Goal: Browse casually: Explore the website without a specific task or goal

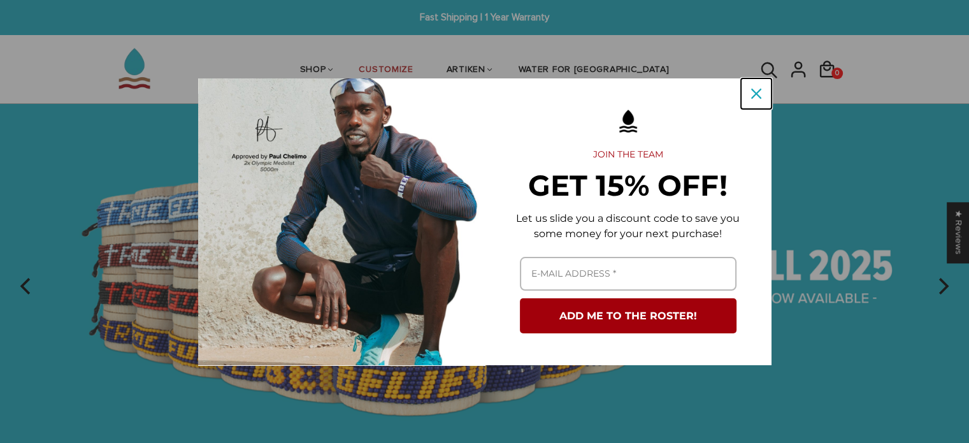
click at [770, 91] on button "Close" at bounding box center [756, 93] width 31 height 31
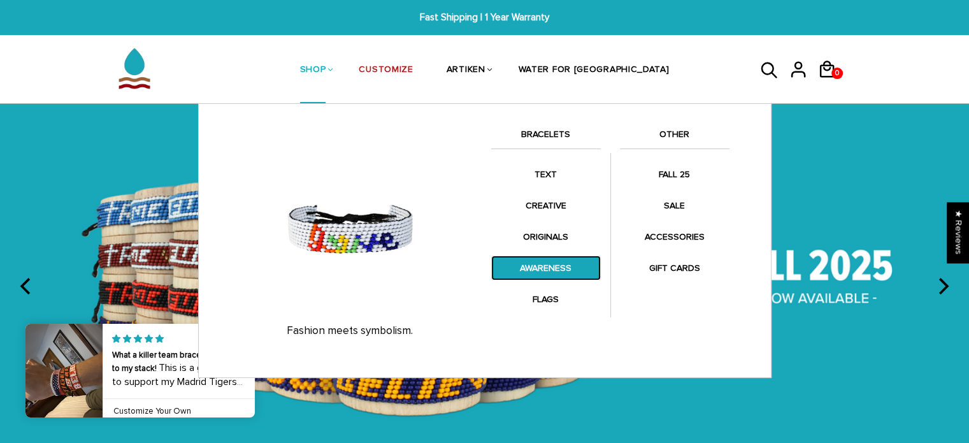
click at [562, 264] on link "AWARENESS" at bounding box center [546, 268] width 110 height 25
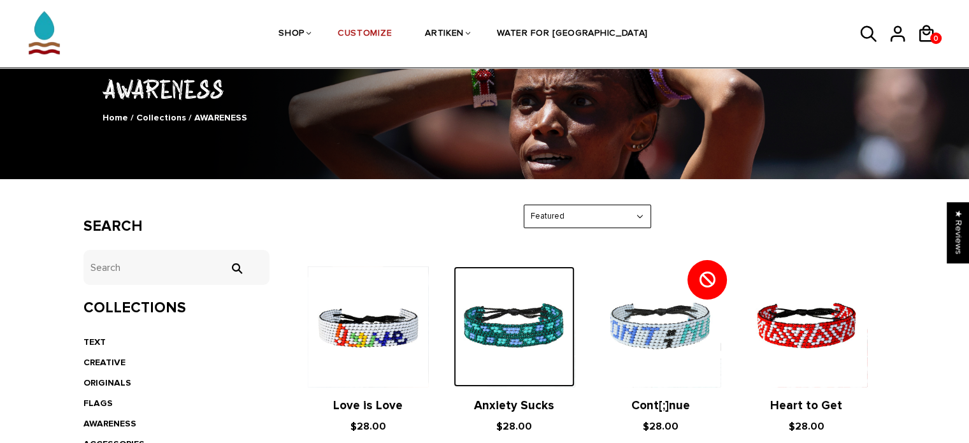
scroll to position [191, 0]
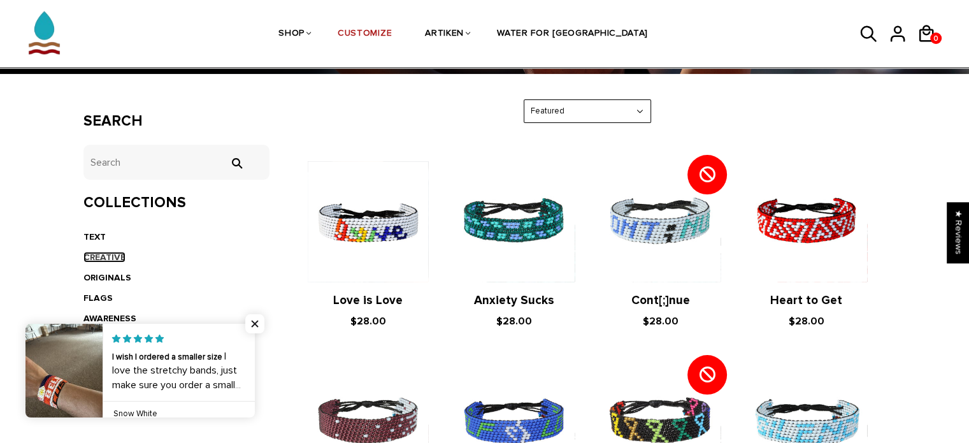
click at [104, 252] on link "CREATIVE" at bounding box center [104, 257] width 42 height 11
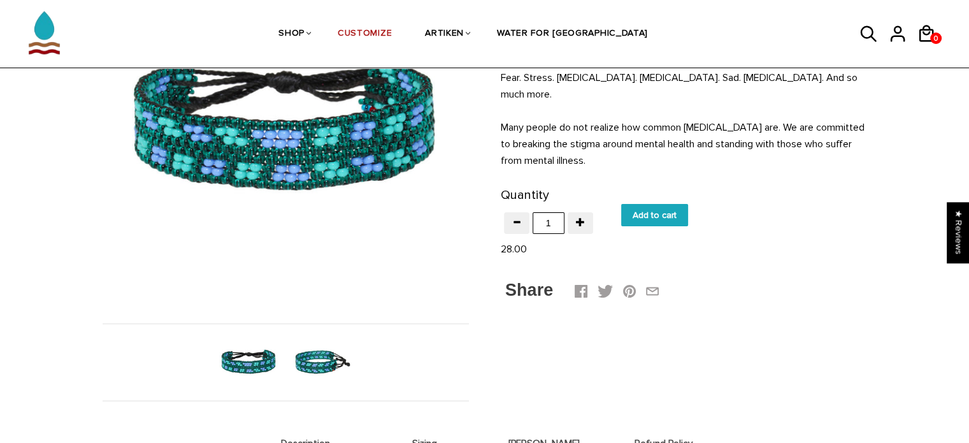
scroll to position [255, 0]
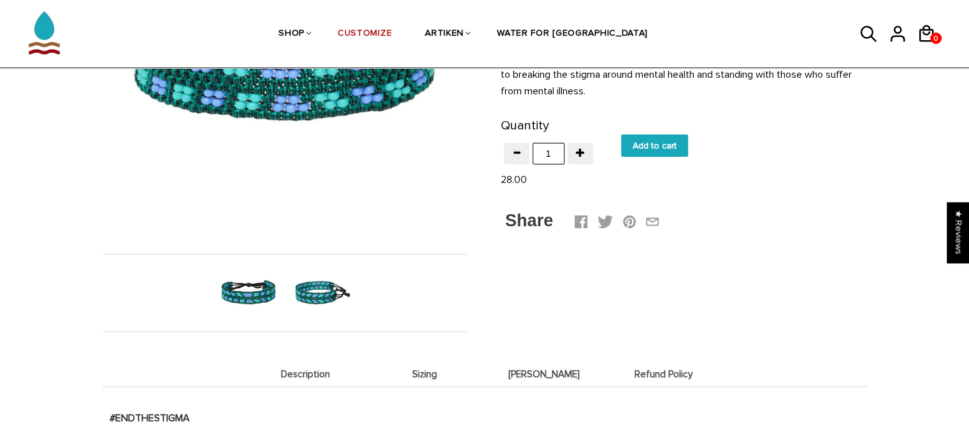
click at [313, 291] on img at bounding box center [322, 293] width 66 height 66
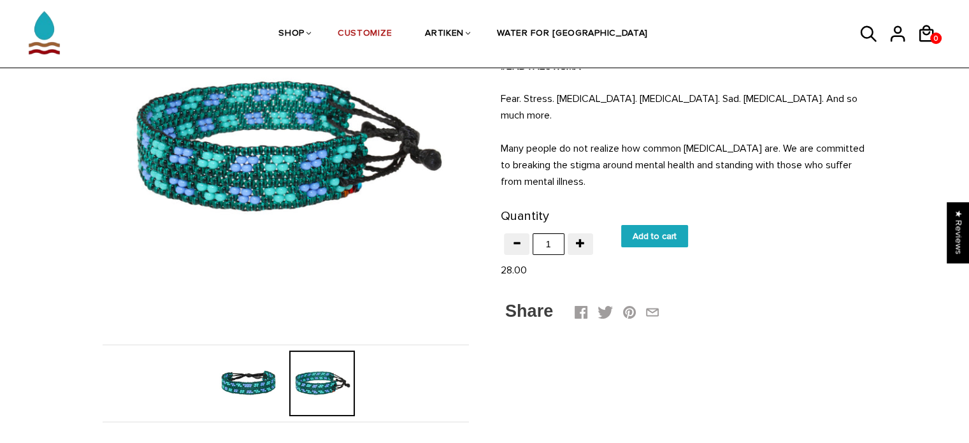
scroll to position [0, 0]
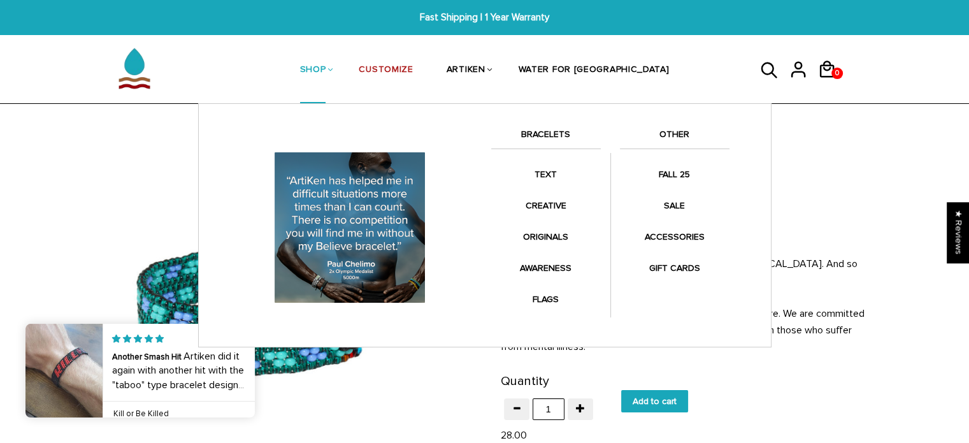
click at [553, 133] on link "BRACELETS" at bounding box center [546, 138] width 110 height 22
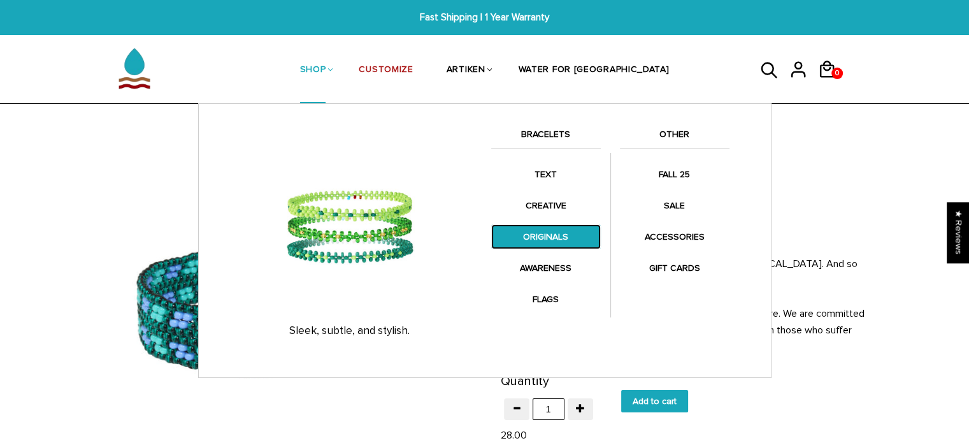
click at [563, 241] on link "ORIGINALS" at bounding box center [546, 236] width 110 height 25
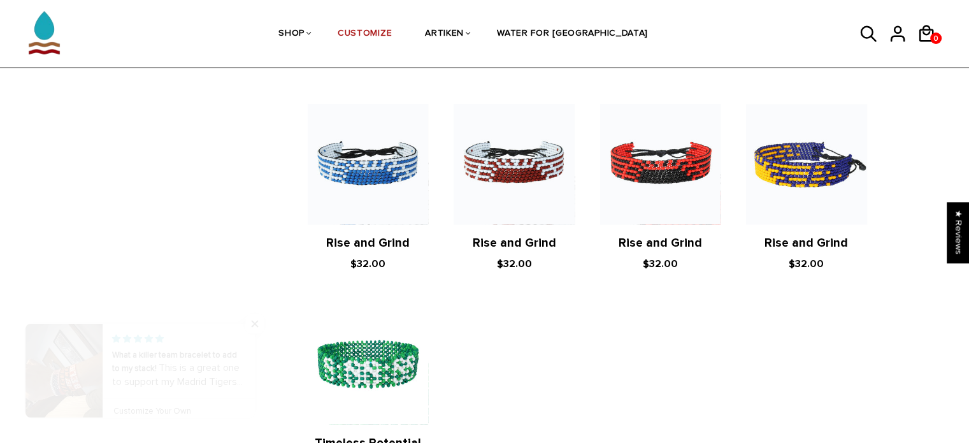
scroll to position [1208, 0]
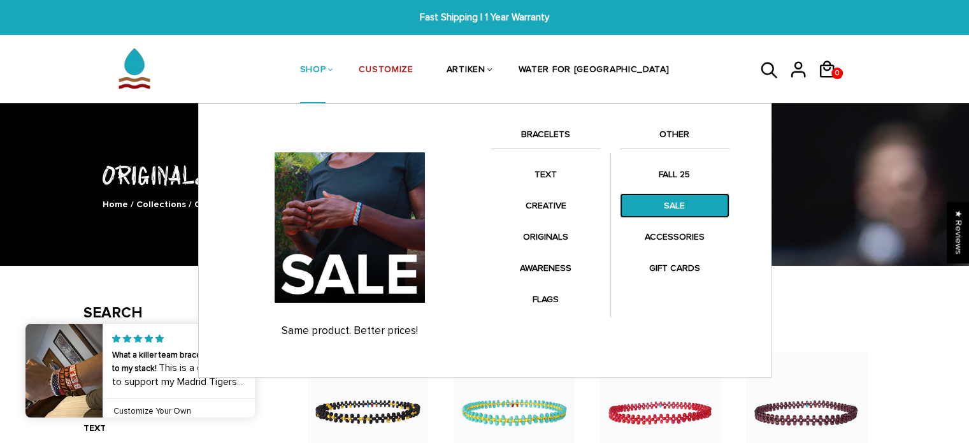
click at [676, 208] on link "SALE" at bounding box center [675, 205] width 110 height 25
